Goal: Find specific page/section: Find specific page/section

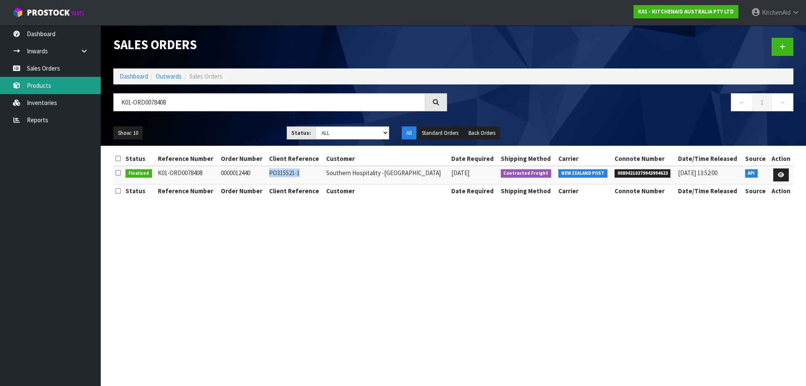
click at [40, 83] on link "Products" at bounding box center [50, 85] width 101 height 17
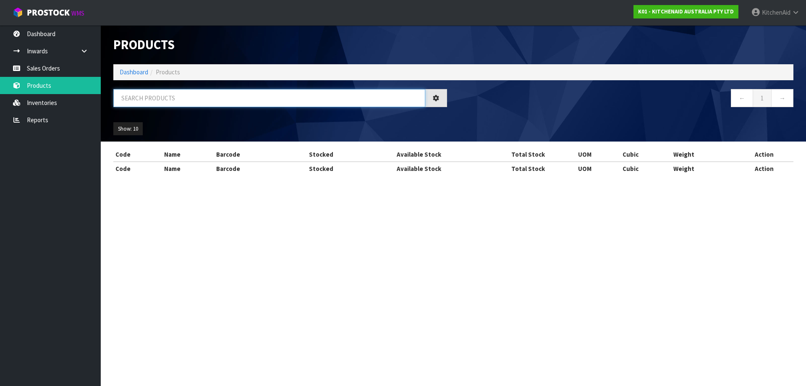
click at [211, 101] on input "text" at bounding box center [269, 98] width 312 height 18
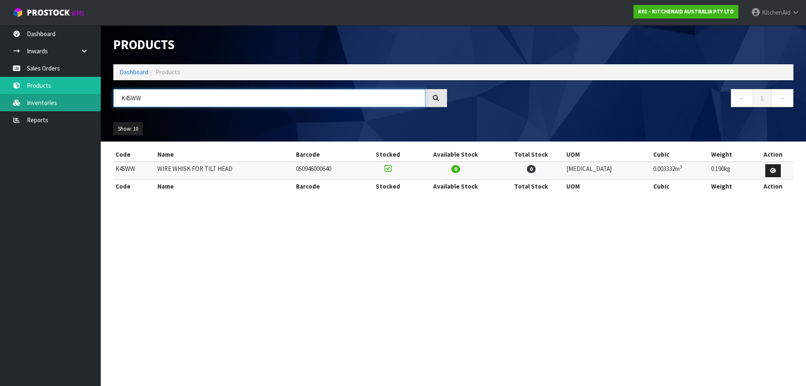
drag, startPoint x: 164, startPoint y: 99, endPoint x: 1, endPoint y: 104, distance: 163.0
click at [29, 105] on body "Toggle navigation ProStock WMS K01 - KITCHENAID AUSTRALIA PTY LTD [GEOGRAPHIC_D…" at bounding box center [403, 193] width 806 height 386
paste input "5KSMTHPS"
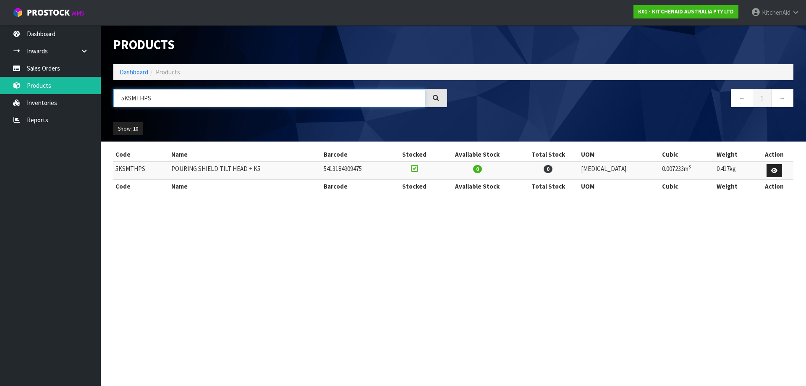
drag, startPoint x: -29, startPoint y: 87, endPoint x: -42, endPoint y: 86, distance: 13.0
click at [0, 86] on html "Toggle navigation ProStock WMS K01 - KITCHENAID AUSTRALIA PTY LTD [GEOGRAPHIC_D…" at bounding box center [403, 193] width 806 height 386
paste input "195PSAAC"
drag, startPoint x: 231, startPoint y: 97, endPoint x: -149, endPoint y: 104, distance: 379.6
click at [0, 104] on html "Toggle navigation ProStock WMS K01 - KITCHENAID AUSTRALIA PTY LTD [GEOGRAPHIC_D…" at bounding box center [403, 193] width 806 height 386
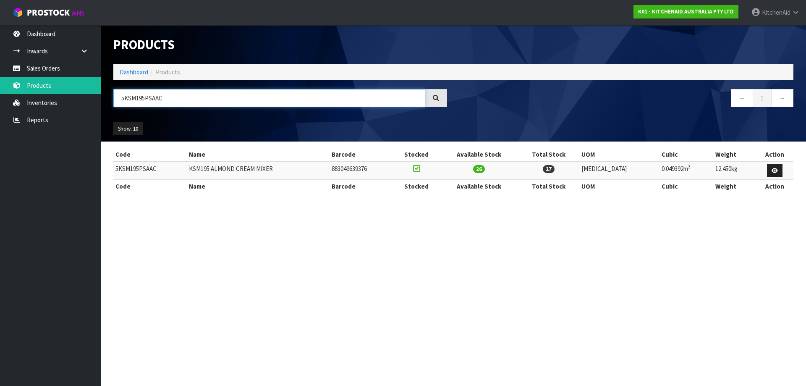
paste input "HMR700ABM"
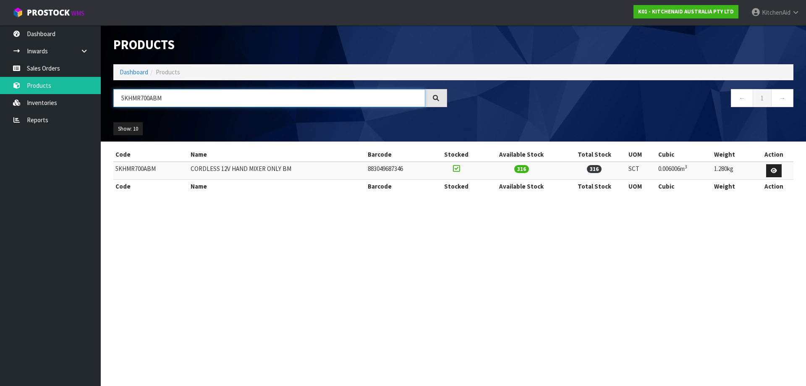
drag, startPoint x: 62, startPoint y: 87, endPoint x: 0, endPoint y: 80, distance: 62.5
click at [0, 80] on html "Toggle navigation ProStock WMS K01 - KITCHENAID AUSTRALIA PTY LTD [GEOGRAPHIC_D…" at bounding box center [403, 193] width 806 height 386
paste input "MT4109"
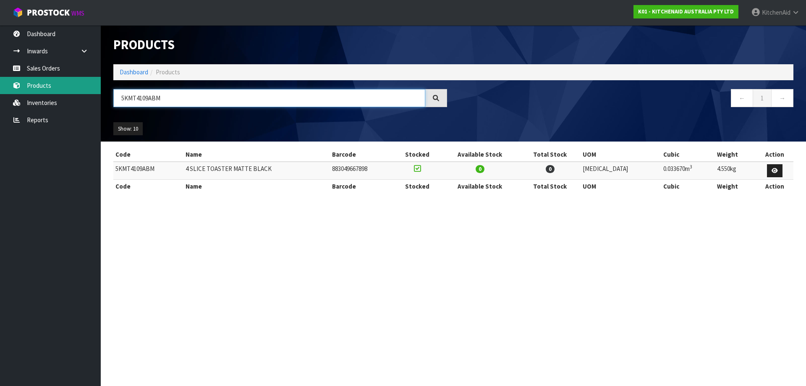
drag, startPoint x: 70, startPoint y: 100, endPoint x: 4, endPoint y: 94, distance: 65.8
click at [11, 94] on body "Toggle navigation ProStock WMS K01 - KITCHENAID AUSTRALIA PTY LTD [GEOGRAPHIC_D…" at bounding box center [403, 193] width 806 height 386
paste input "EK1701AER"
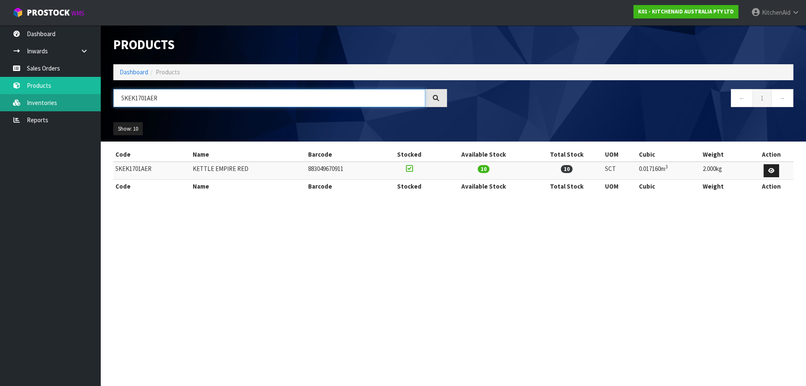
drag, startPoint x: 170, startPoint y: 100, endPoint x: 0, endPoint y: 103, distance: 169.6
click at [6, 102] on body "Toggle navigation ProStock WMS K01 - KITCHENAID AUSTRALIA PTY LTD [GEOGRAPHIC_D…" at bounding box center [403, 193] width 806 height 386
paste input "SM45AOB"
type input "5KSM45AOB"
